Goal: Information Seeking & Learning: Learn about a topic

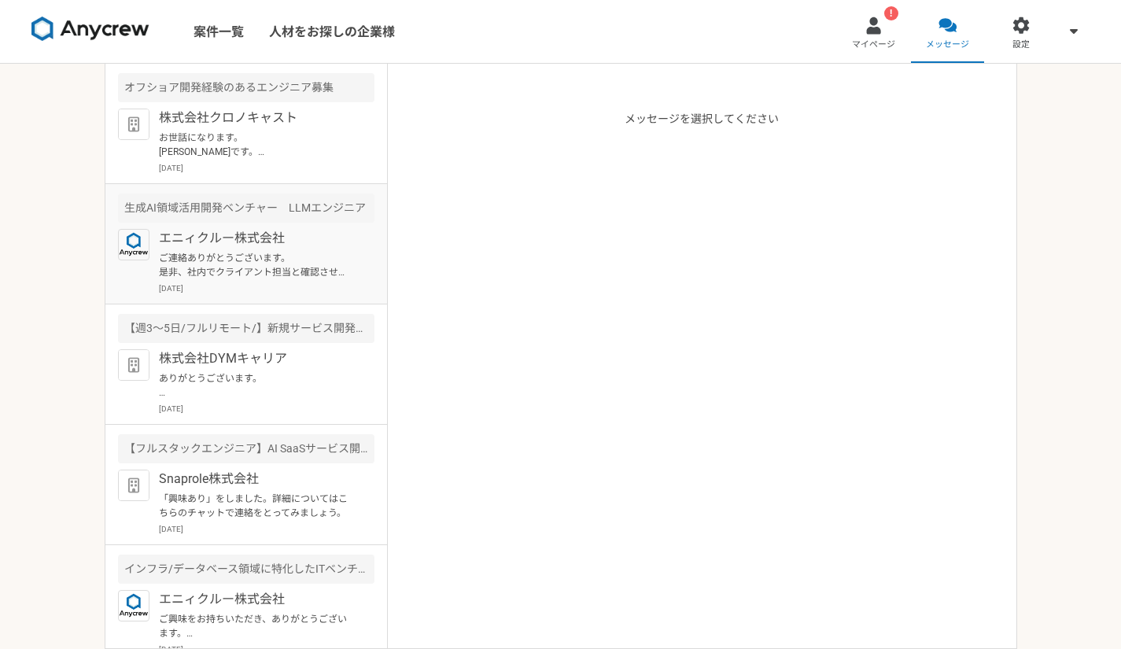
drag, startPoint x: 0, startPoint y: 0, endPoint x: 328, endPoint y: 191, distance: 379.7
click at [328, 191] on article "生成AI領域活用開発ベンチャー　LLMエンジニア エニィクルー株式会社 ご連絡ありがとうございます。 是非、社内でクライアント担当と確認させていただければと思…" at bounding box center [246, 244] width 282 height 120
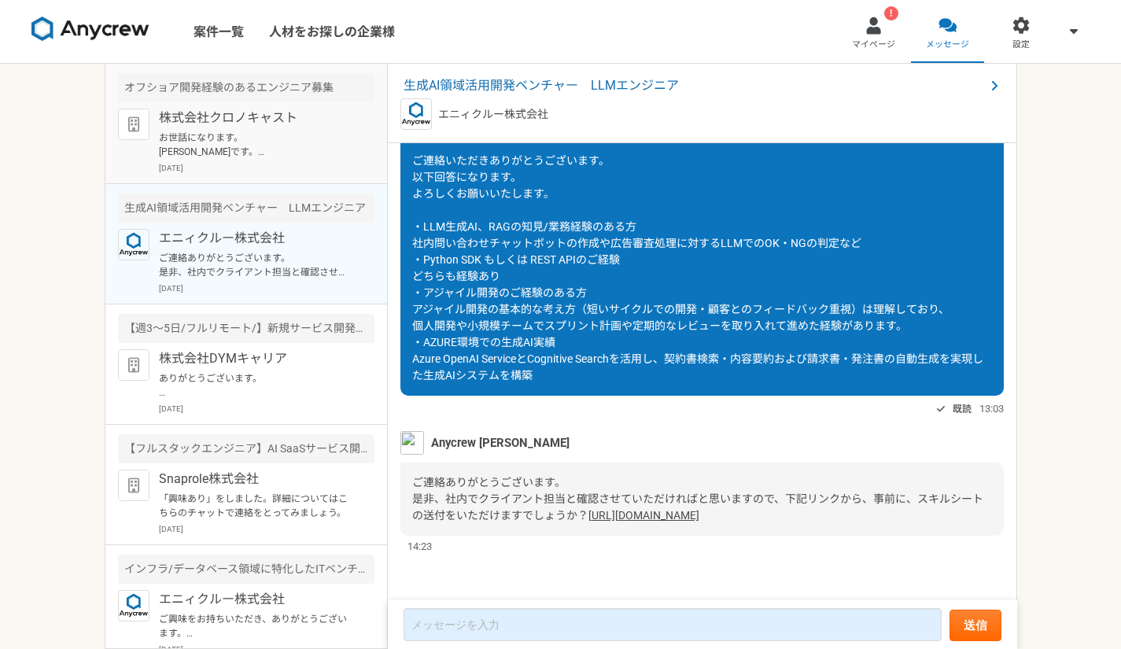
click at [312, 146] on p "お世話になります。 [PERSON_NAME]です。 ご連絡いただきありがとうございます。 10/15の15時からで日程調整させていただきました。 よろしくお…" at bounding box center [256, 145] width 194 height 28
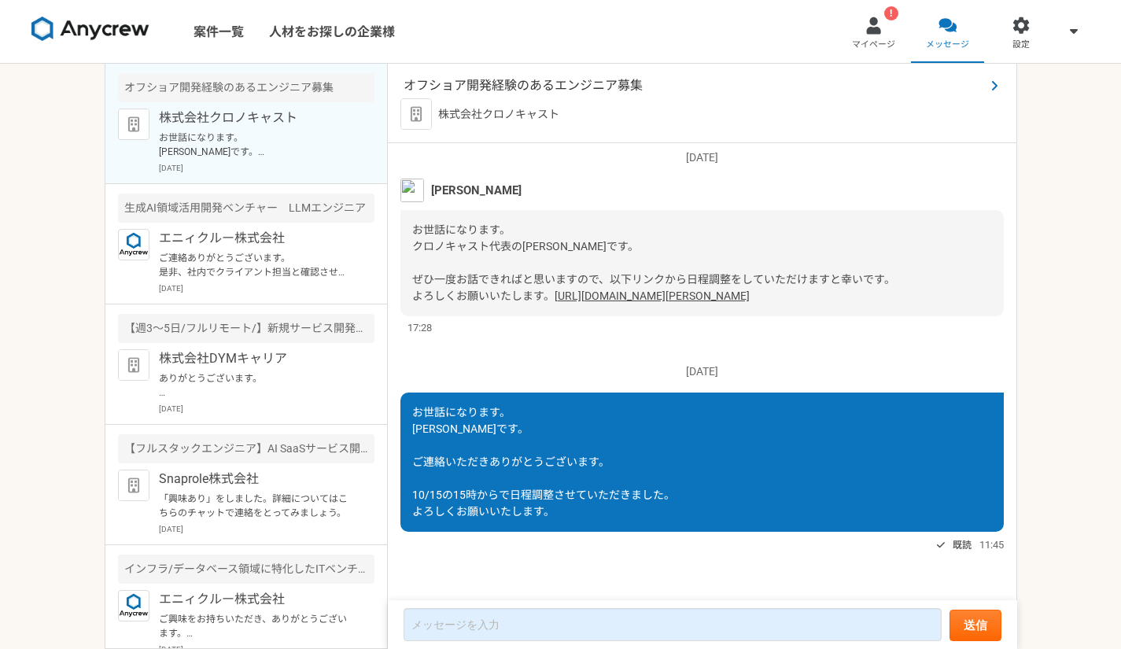
click at [493, 84] on span "オフショア開発経験のあるエンジニア募集" at bounding box center [694, 85] width 581 height 19
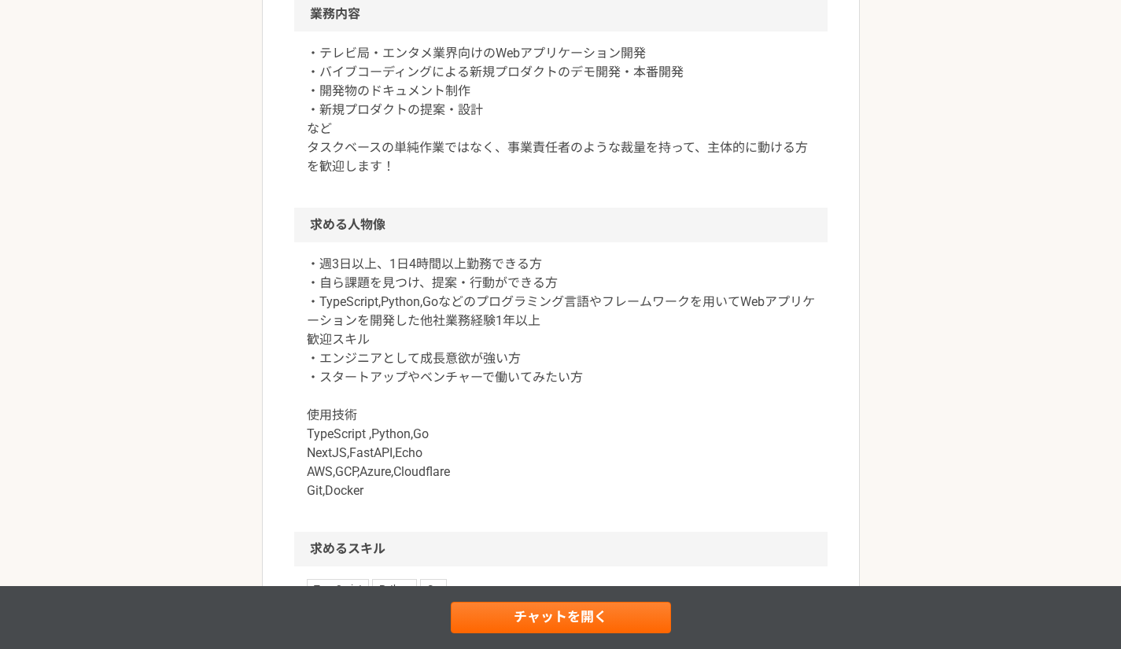
scroll to position [700, 0]
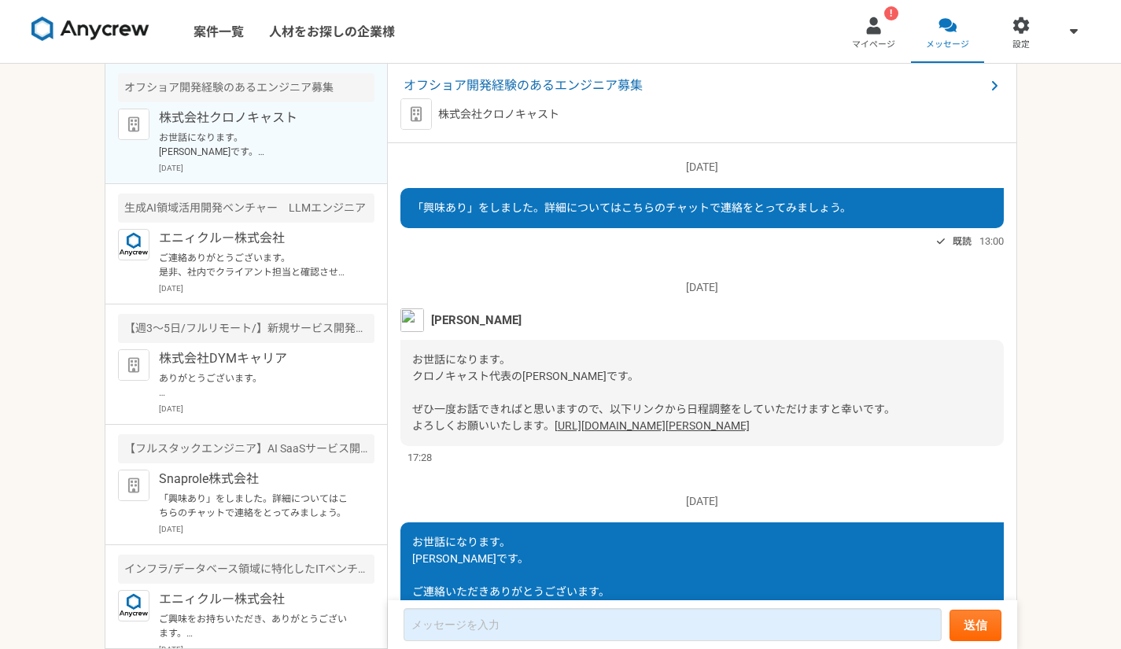
scroll to position [162, 0]
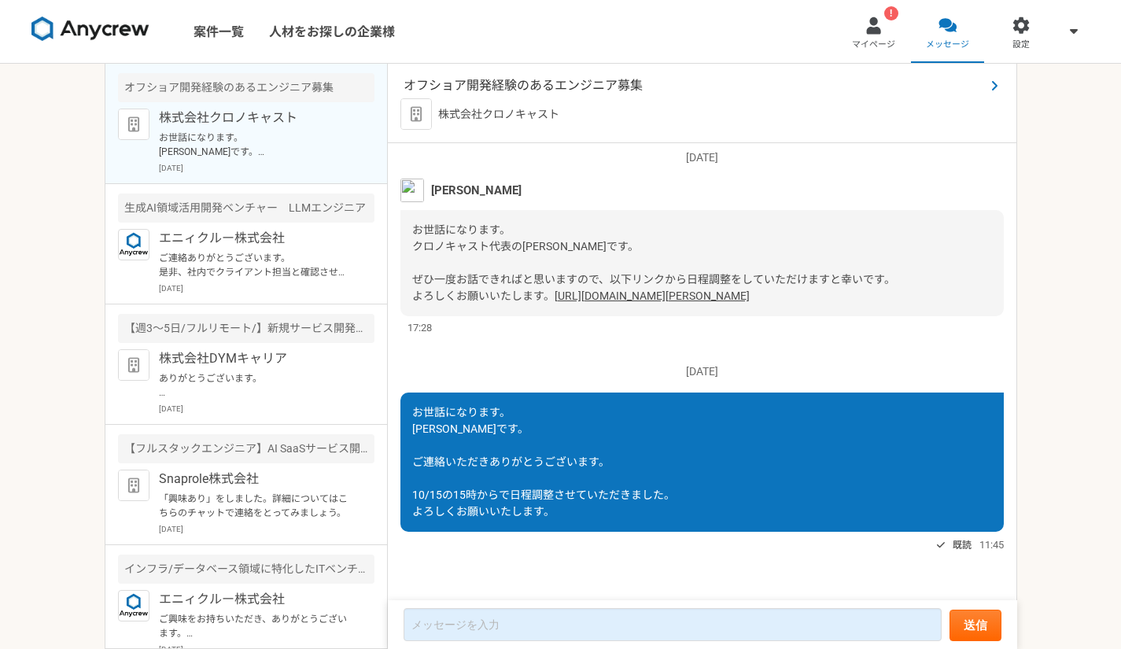
click at [486, 79] on span "オフショア開発経験のあるエンジニア募集" at bounding box center [694, 85] width 581 height 19
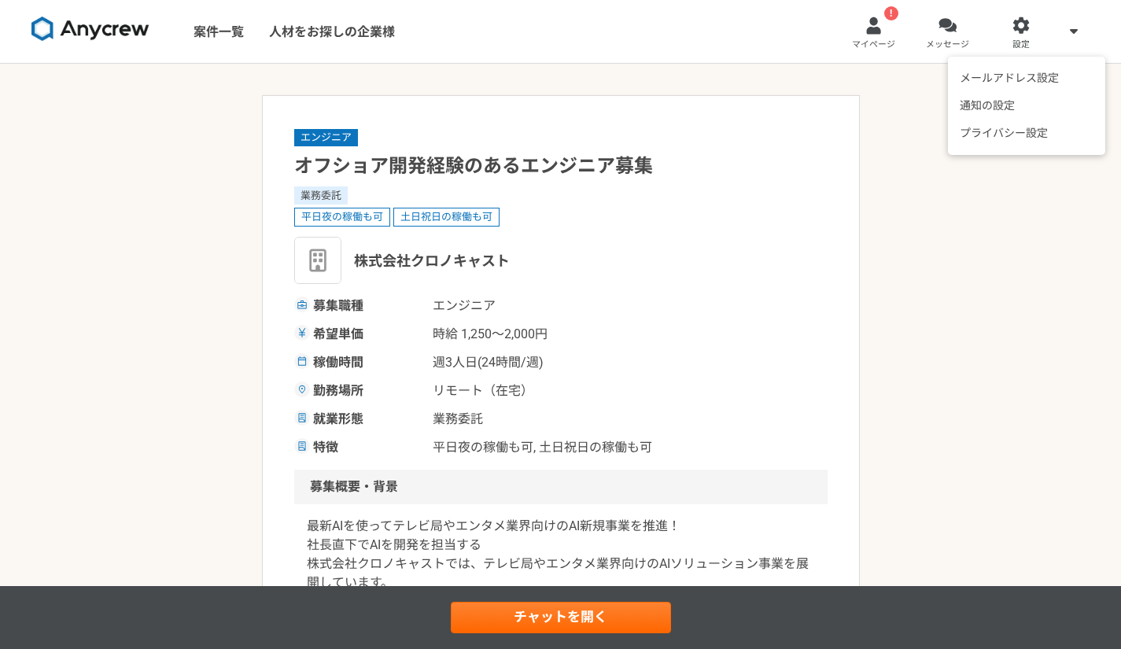
click at [1070, 39] on span at bounding box center [1073, 30] width 19 height 19
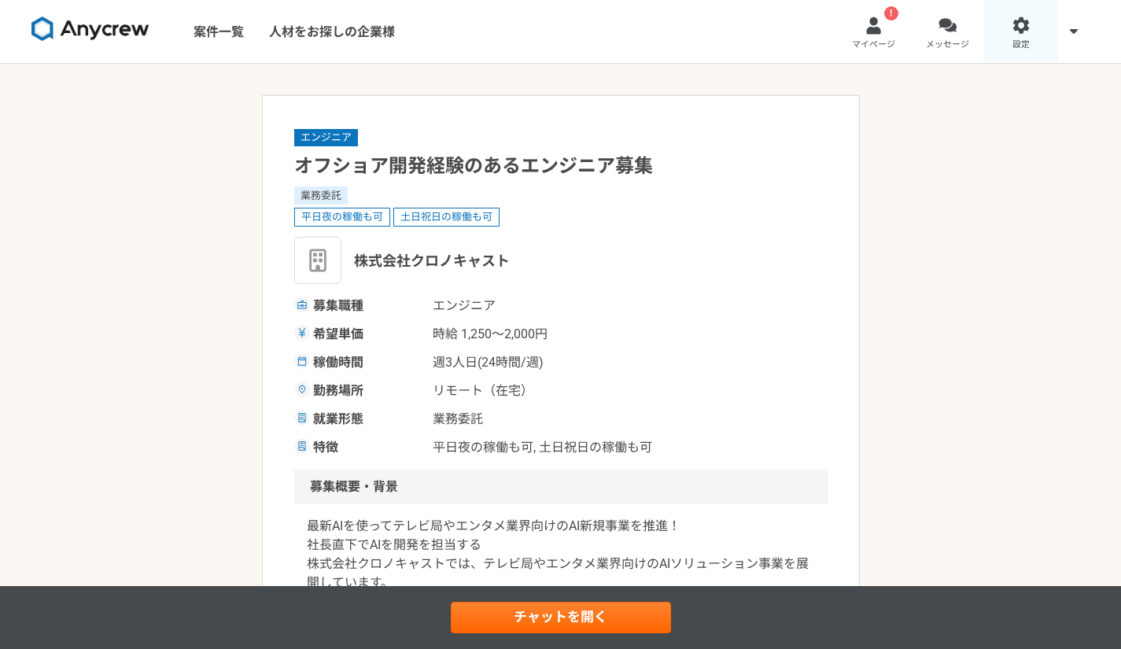
click at [1019, 34] on div at bounding box center [1021, 26] width 18 height 18
